Goal: Task Accomplishment & Management: Use online tool/utility

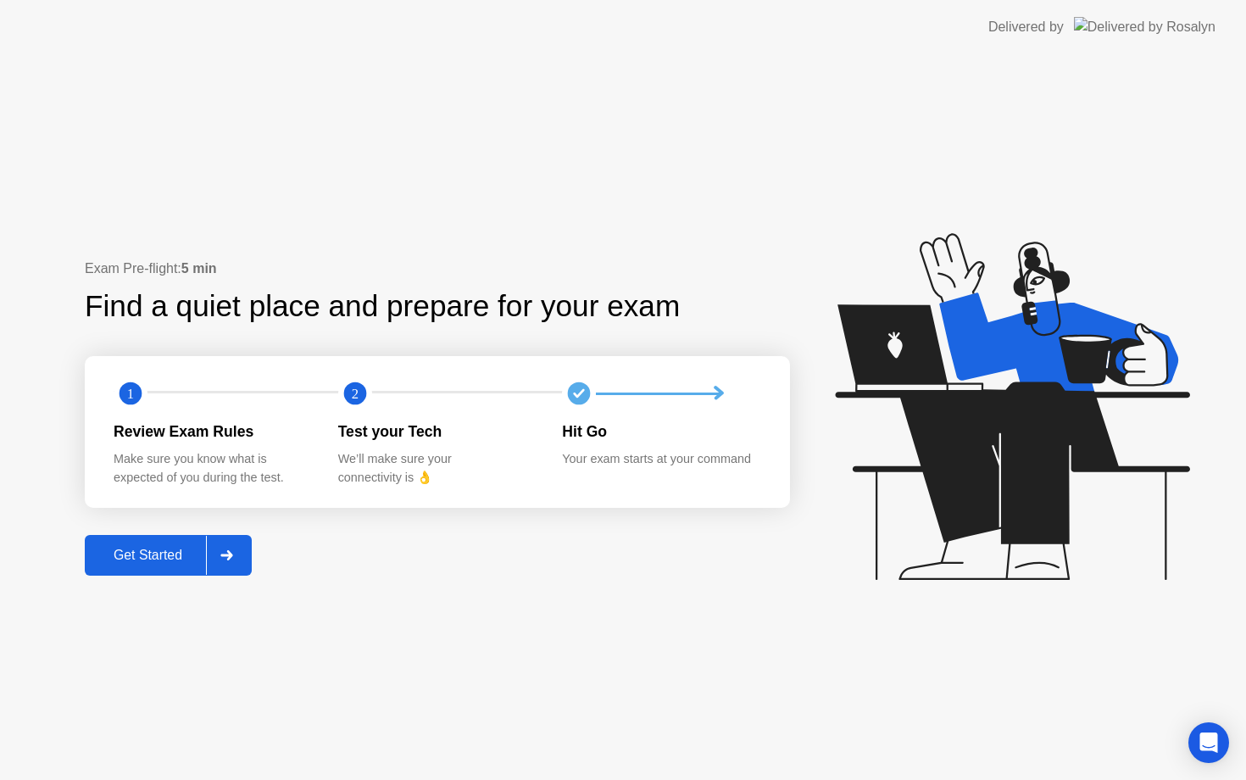
click at [228, 543] on div at bounding box center [226, 555] width 41 height 39
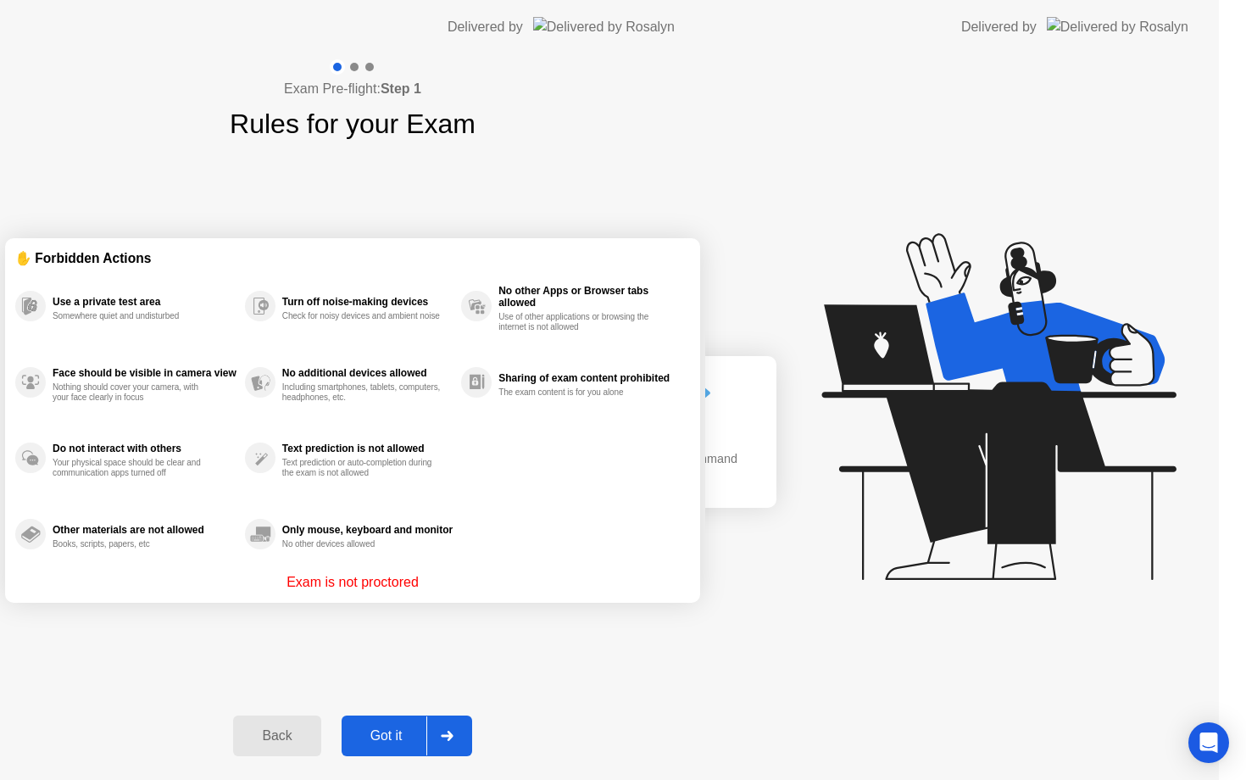
click at [228, 543] on div "Exam Pre-flight: Step 1 Rules for your Exam ✋ Forbidden Actions Use a private t…" at bounding box center [352, 416] width 705 height 725
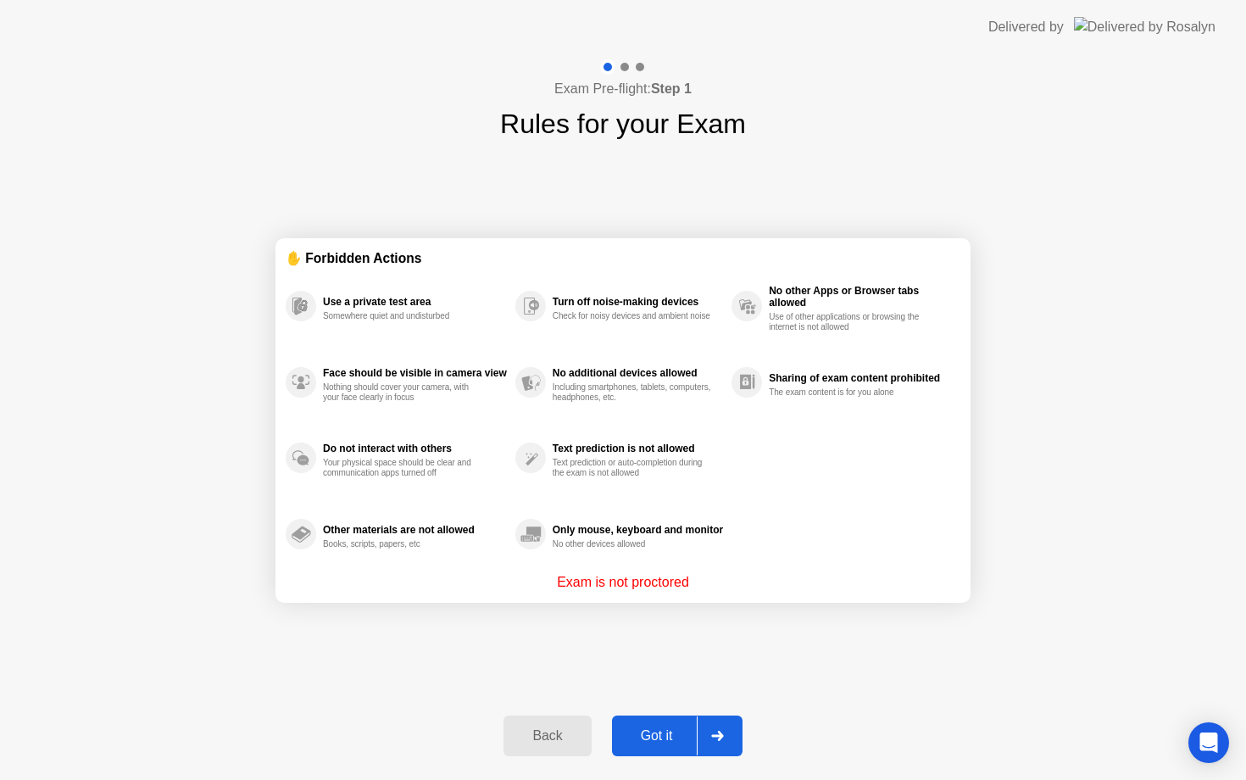
click at [660, 719] on button "Got it" at bounding box center [677, 735] width 131 height 41
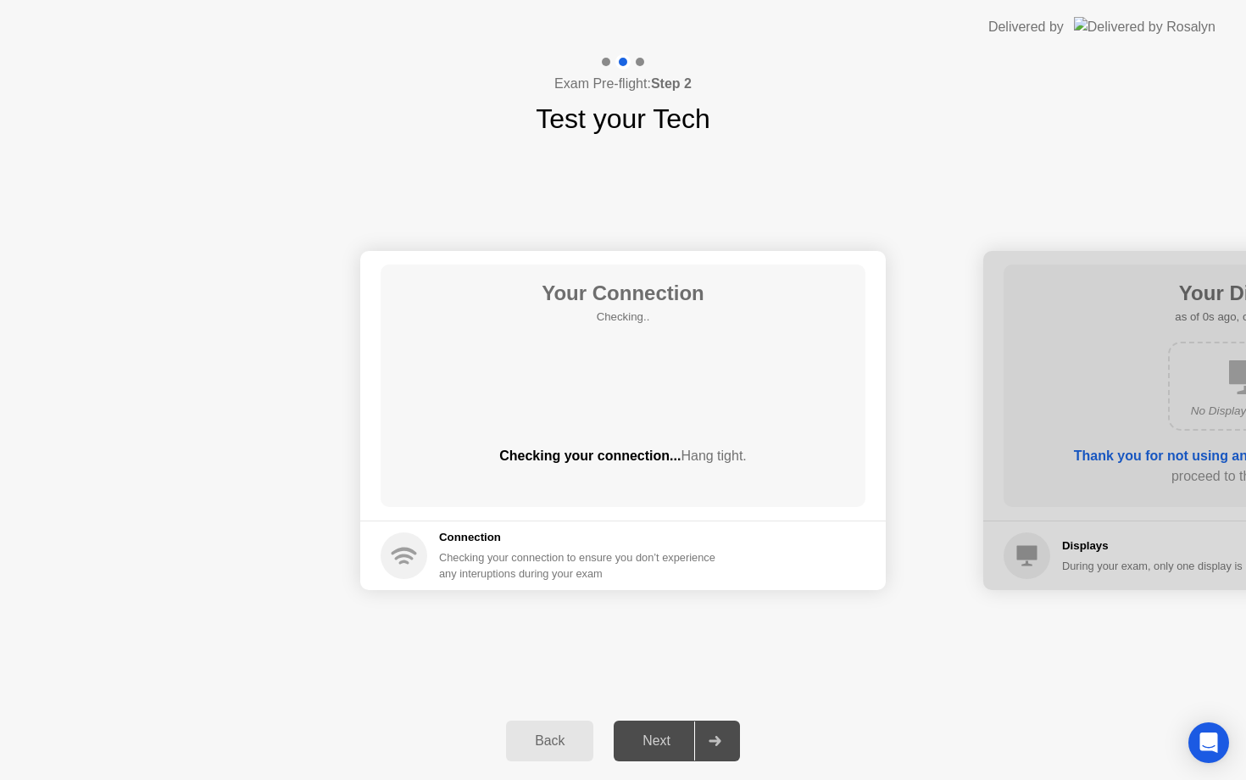
click at [705, 736] on div at bounding box center [714, 740] width 41 height 39
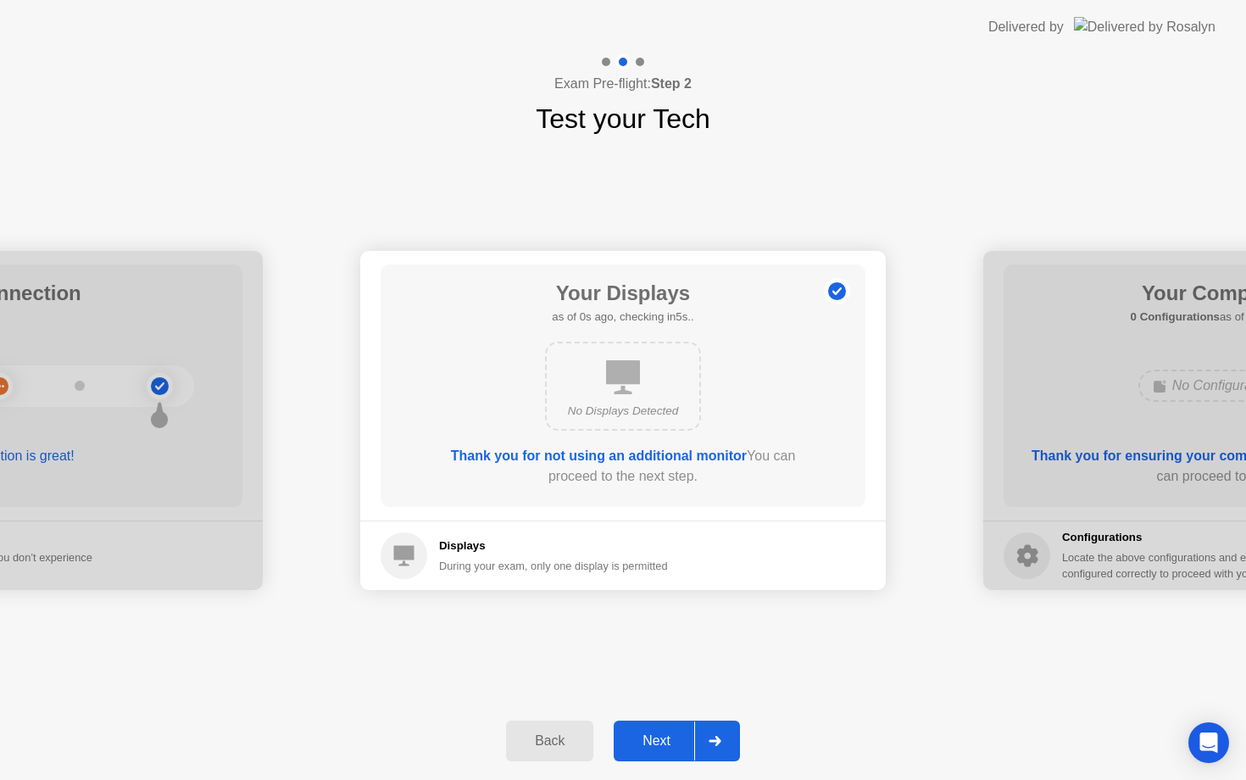
click at [688, 747] on div "Next" at bounding box center [656, 740] width 75 height 15
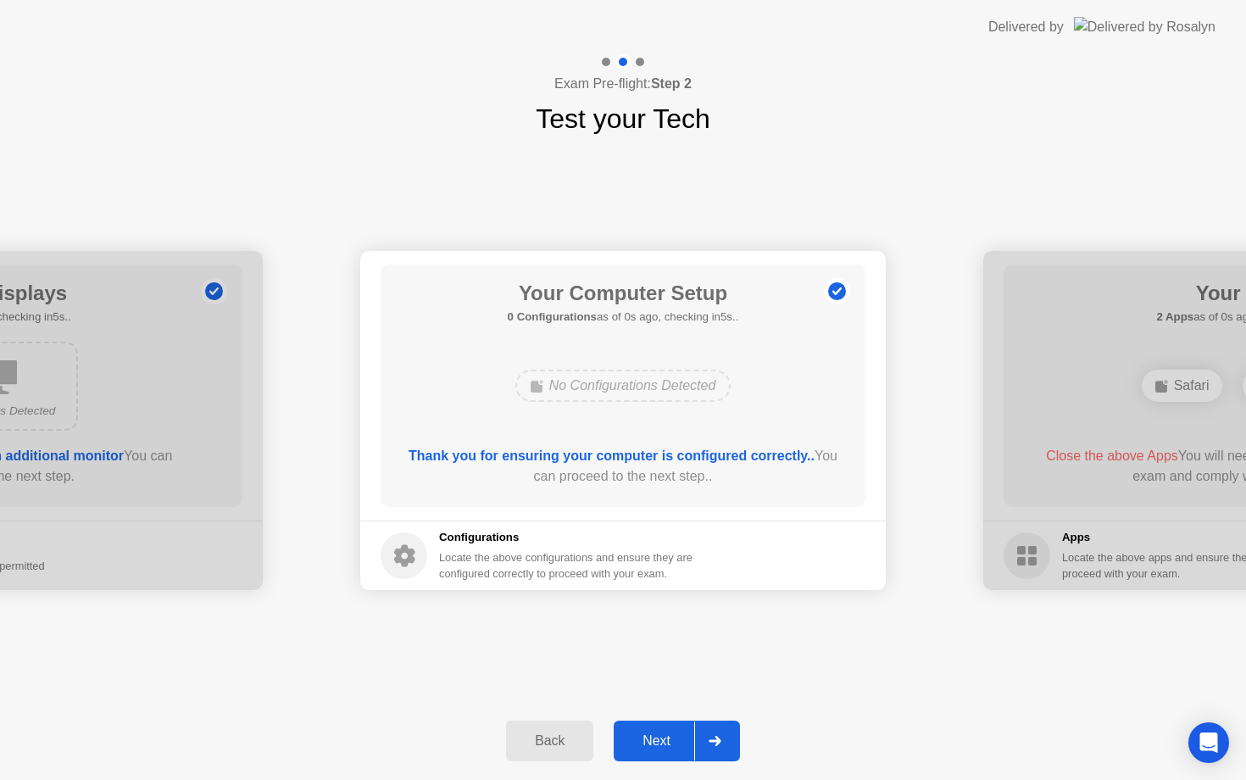
click at [708, 747] on div at bounding box center [714, 740] width 41 height 39
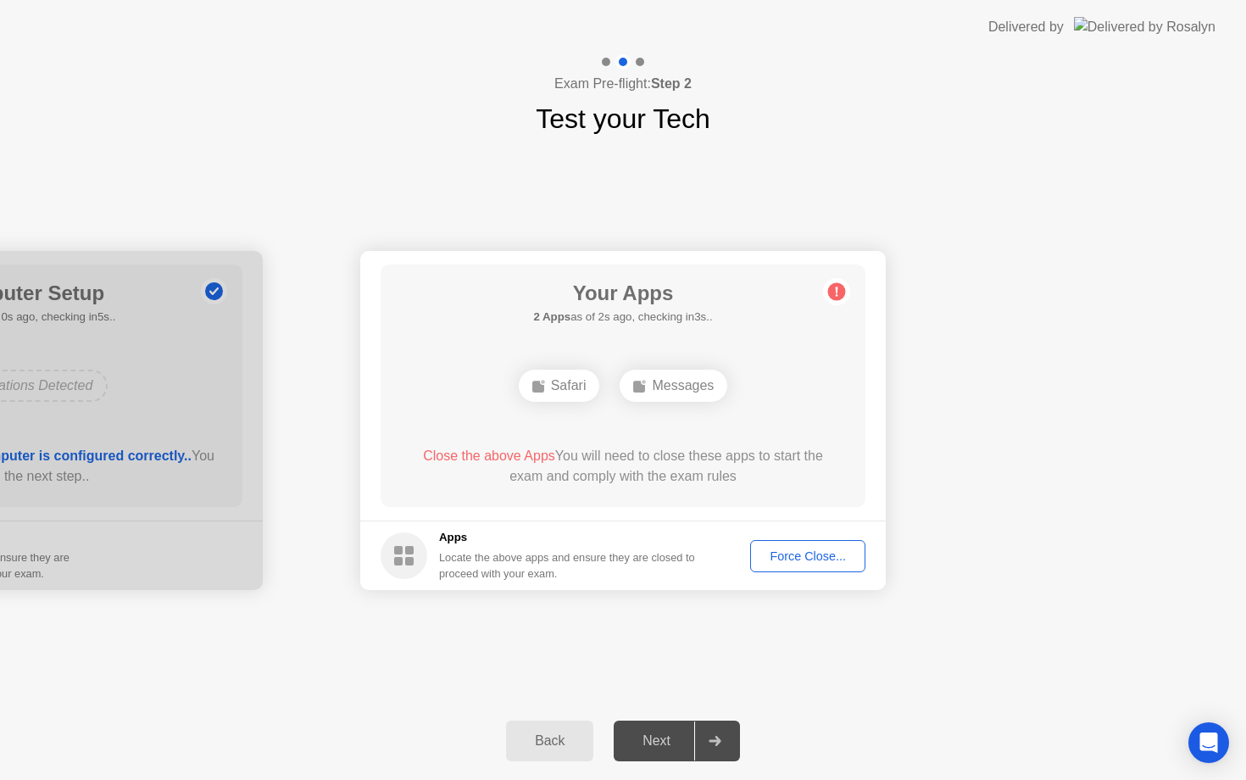
click at [783, 550] on div "Force Close..." at bounding box center [807, 556] width 103 height 14
click at [794, 562] on div "Force Close..." at bounding box center [807, 556] width 103 height 14
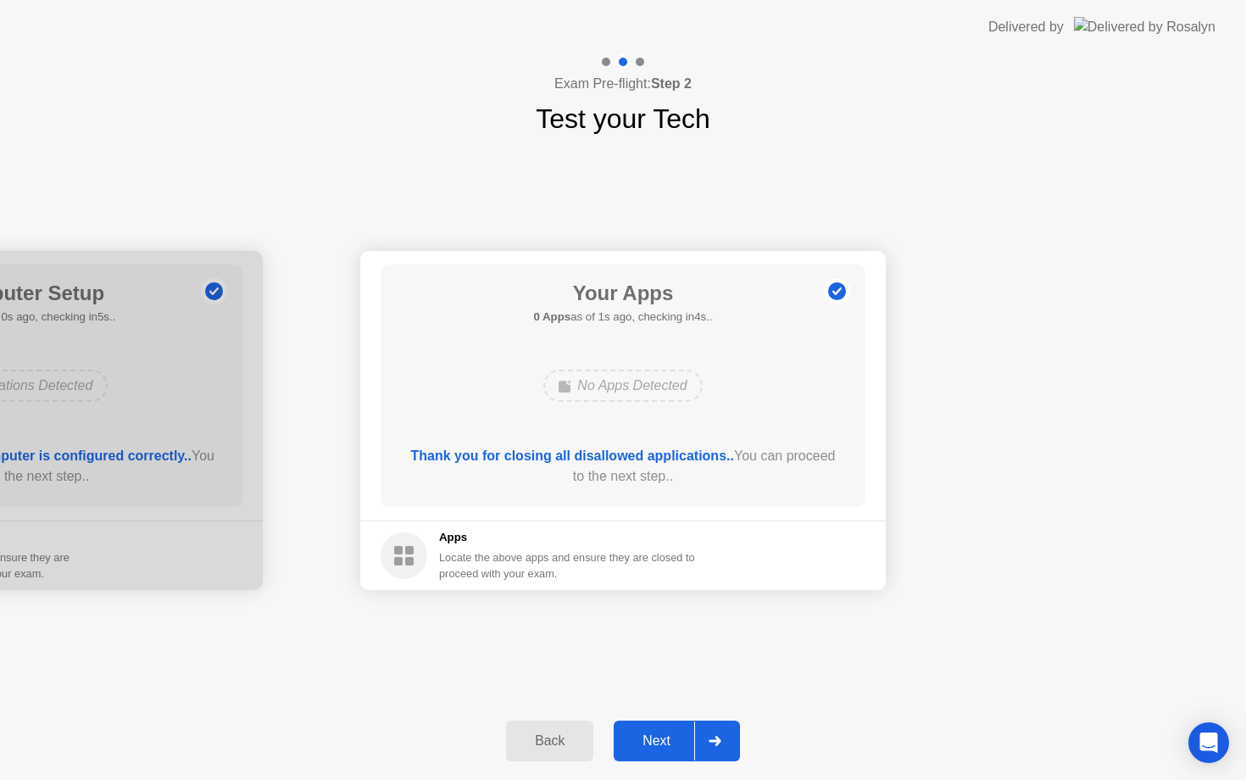
click at [707, 732] on div at bounding box center [714, 740] width 41 height 39
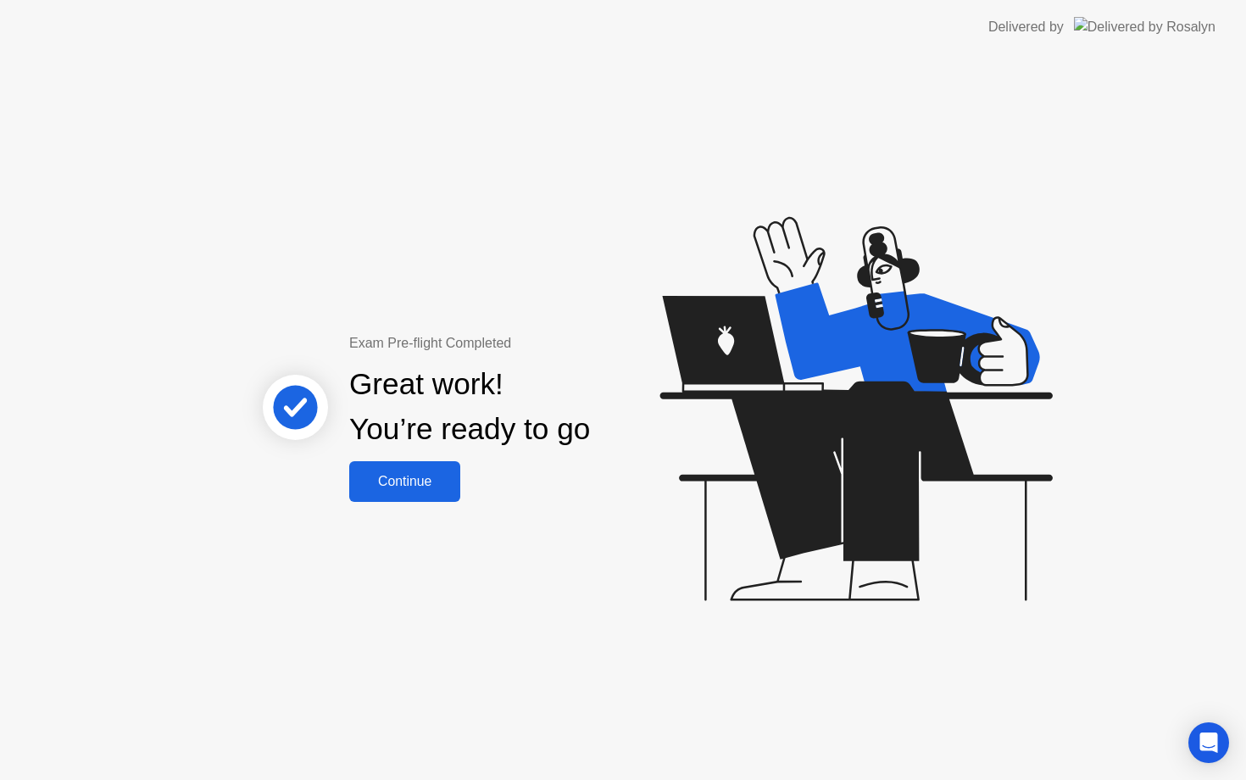
click at [452, 501] on button "Continue" at bounding box center [404, 481] width 111 height 41
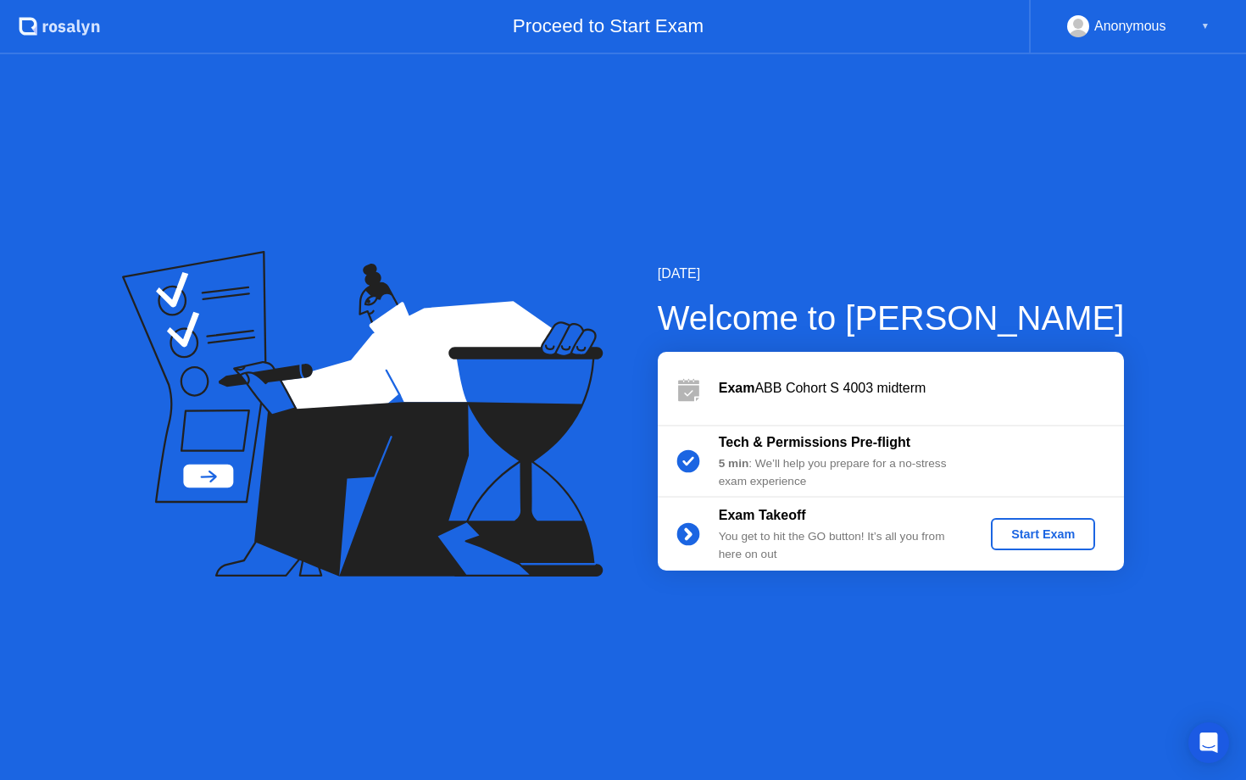
click at [1019, 538] on div "Start Exam" at bounding box center [1042, 534] width 91 height 14
